Goal: Understand process/instructions: Learn how to perform a task or action

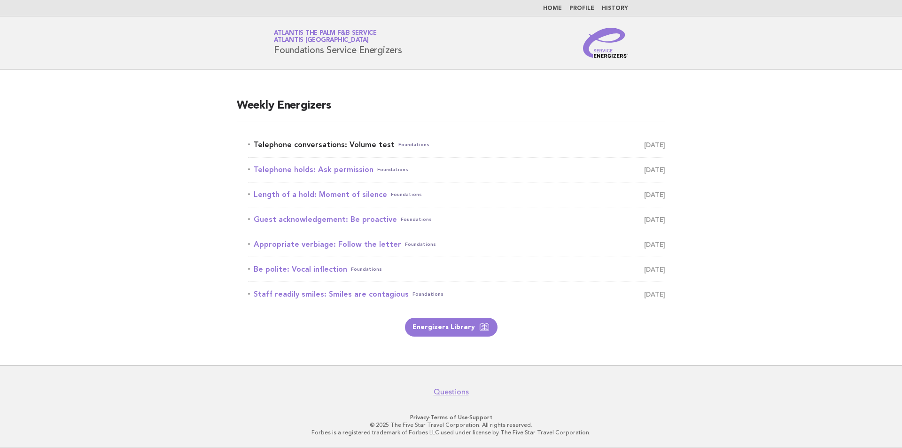
click at [440, 144] on link "Telephone conversations: Volume test Foundations [DATE]" at bounding box center [456, 144] width 417 height 13
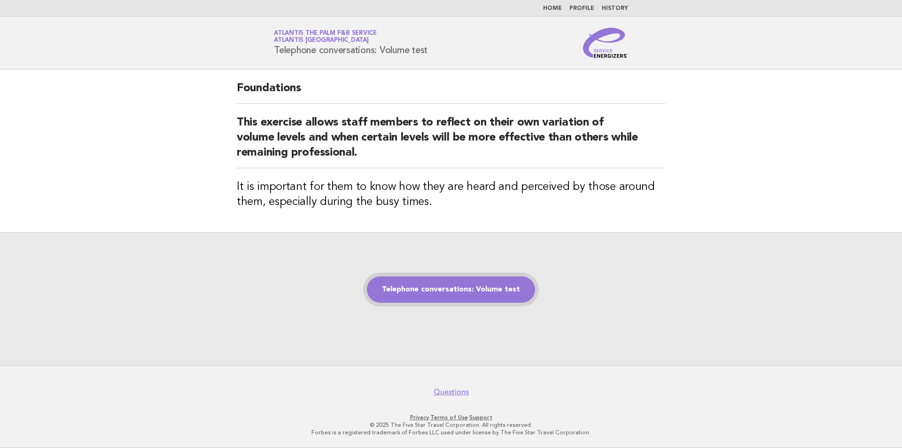
click at [482, 281] on link "Telephone conversations: Volume test" at bounding box center [451, 289] width 168 height 26
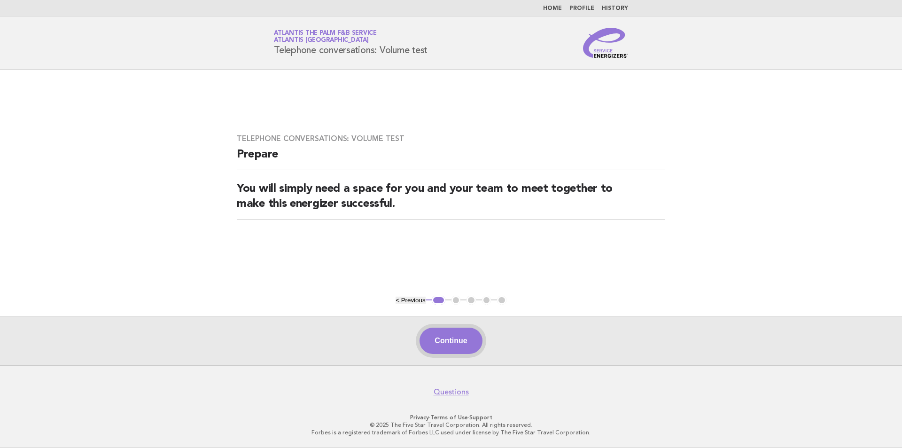
click at [452, 342] on button "Continue" at bounding box center [450, 340] width 62 height 26
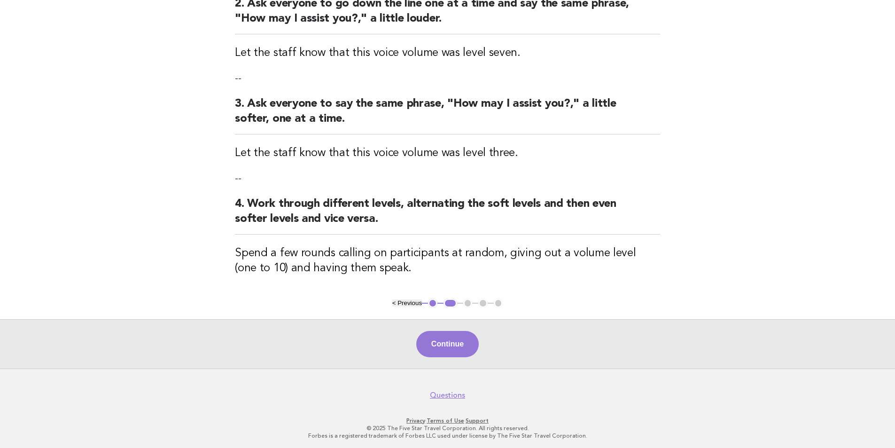
scroll to position [250, 0]
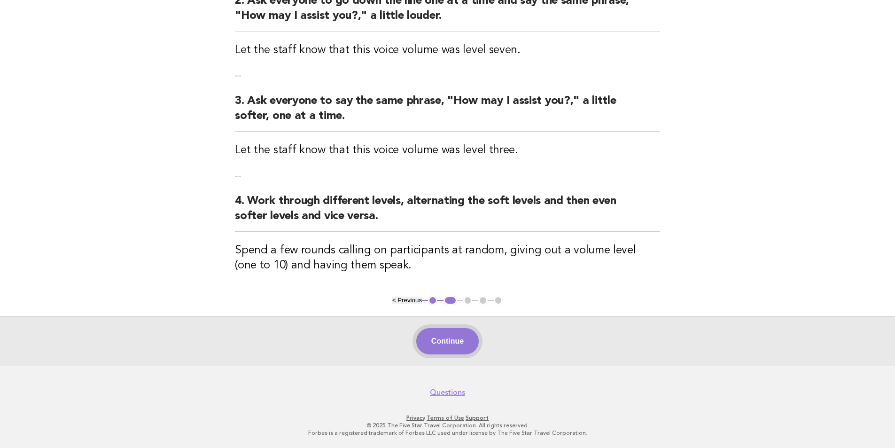
click at [458, 349] on button "Continue" at bounding box center [447, 341] width 62 height 26
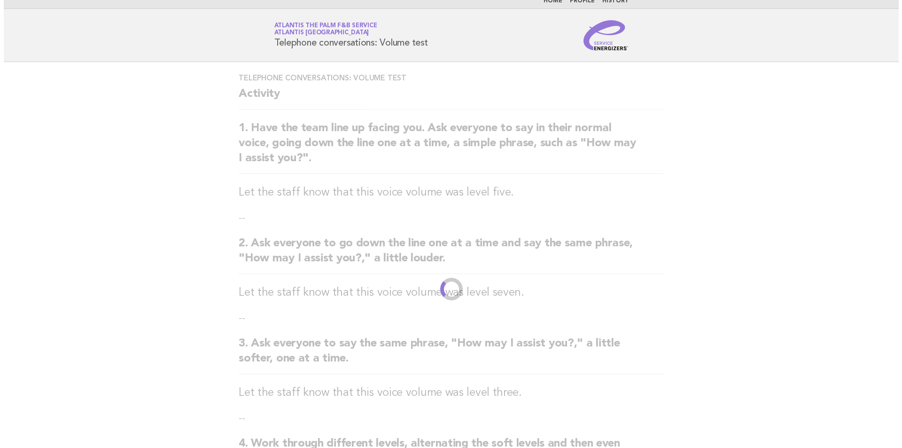
scroll to position [0, 0]
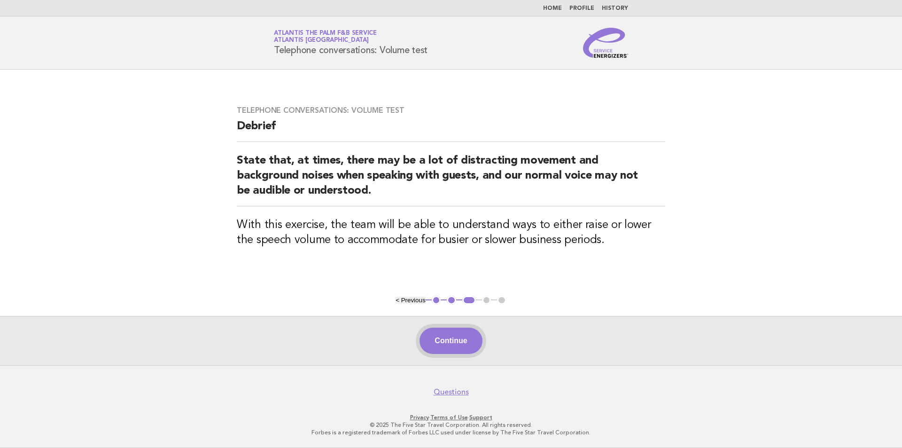
click at [452, 346] on button "Continue" at bounding box center [450, 340] width 62 height 26
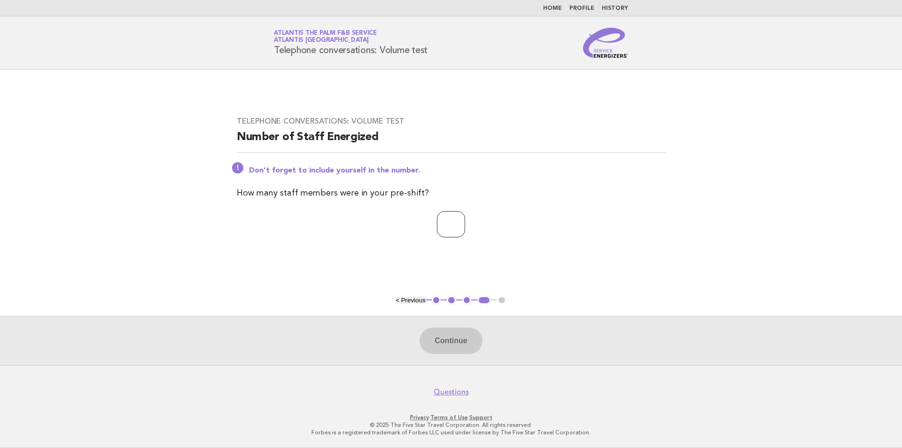
click at [463, 226] on input "number" at bounding box center [451, 224] width 28 height 26
type input "**"
click at [458, 338] on button "Continue" at bounding box center [450, 340] width 62 height 26
